Goal: Find specific page/section: Find specific page/section

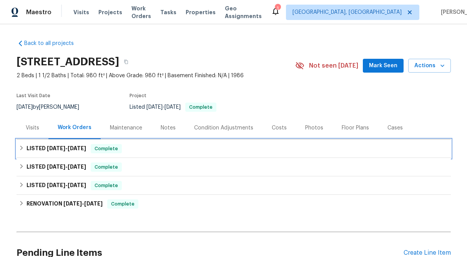
click at [21, 150] on icon at bounding box center [21, 148] width 3 height 5
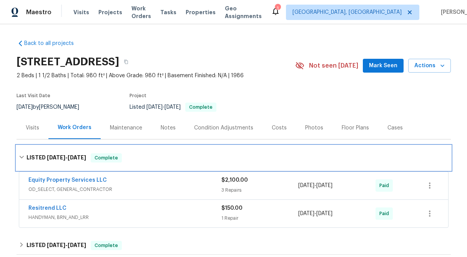
click at [21, 156] on icon at bounding box center [21, 157] width 5 height 5
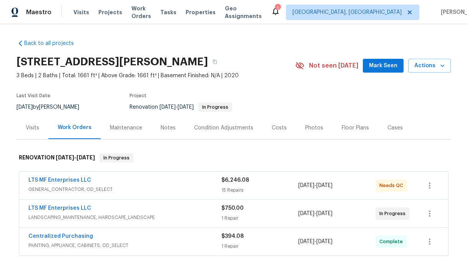
scroll to position [56, 0]
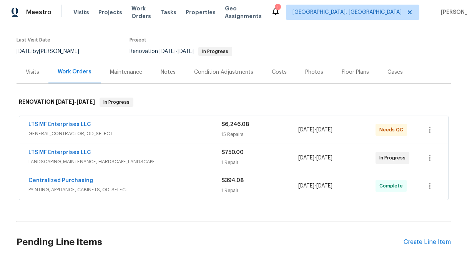
click at [23, 68] on div "Visits" at bounding box center [33, 72] width 32 height 23
